Goal: Navigation & Orientation: Find specific page/section

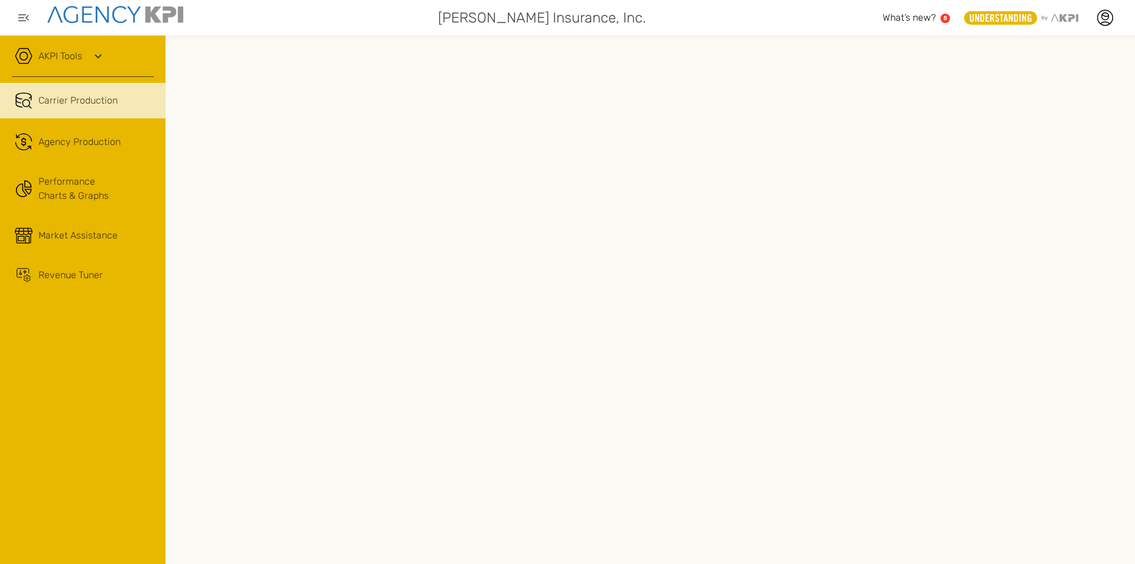
click at [59, 56] on link "AKPI Tools" at bounding box center [60, 56] width 44 height 14
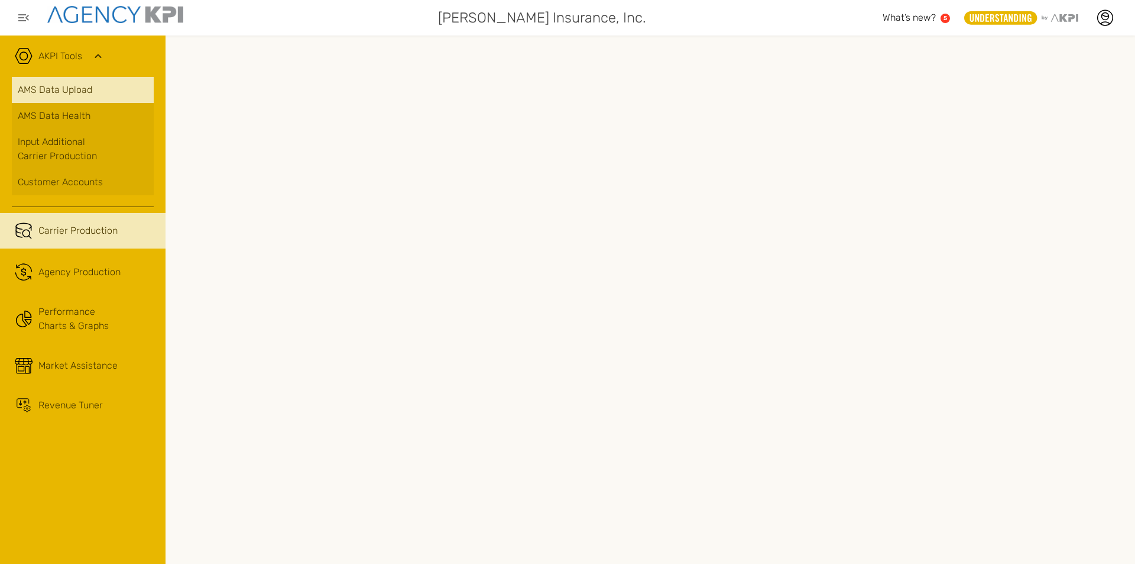
click at [68, 90] on link "AMS Data Upload" at bounding box center [83, 90] width 142 height 26
